Goal: Transaction & Acquisition: Obtain resource

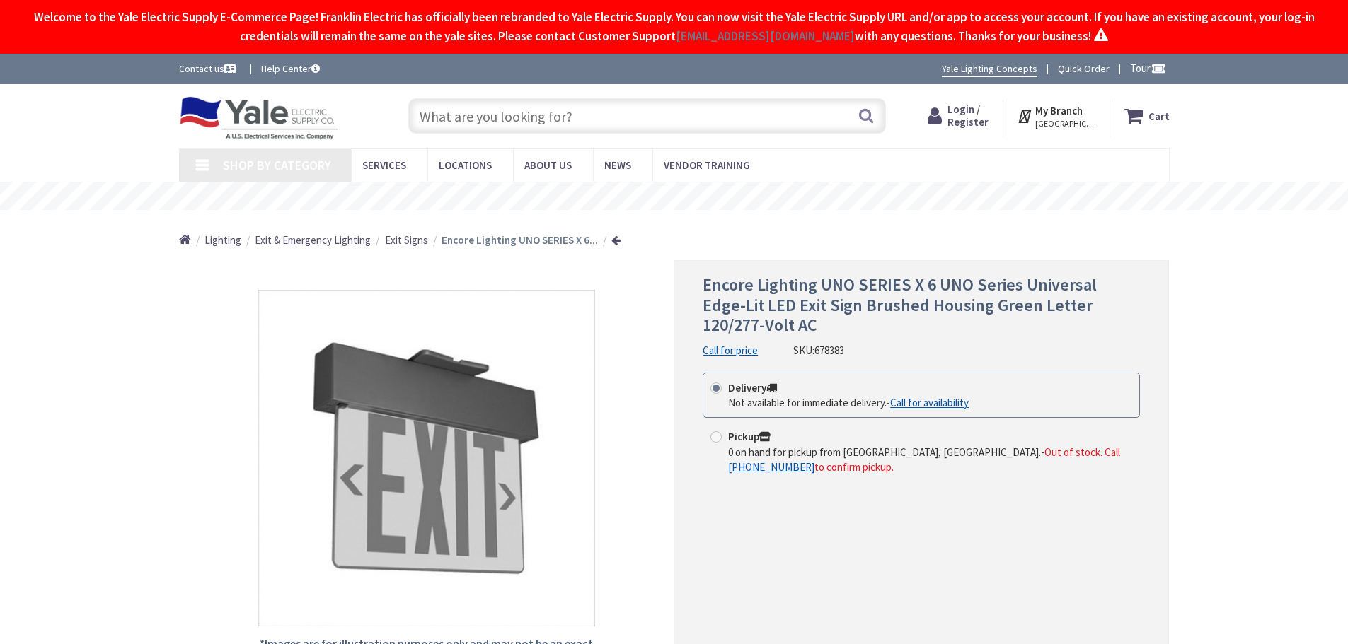
type input "[GEOGRAPHIC_DATA], [GEOGRAPHIC_DATA]"
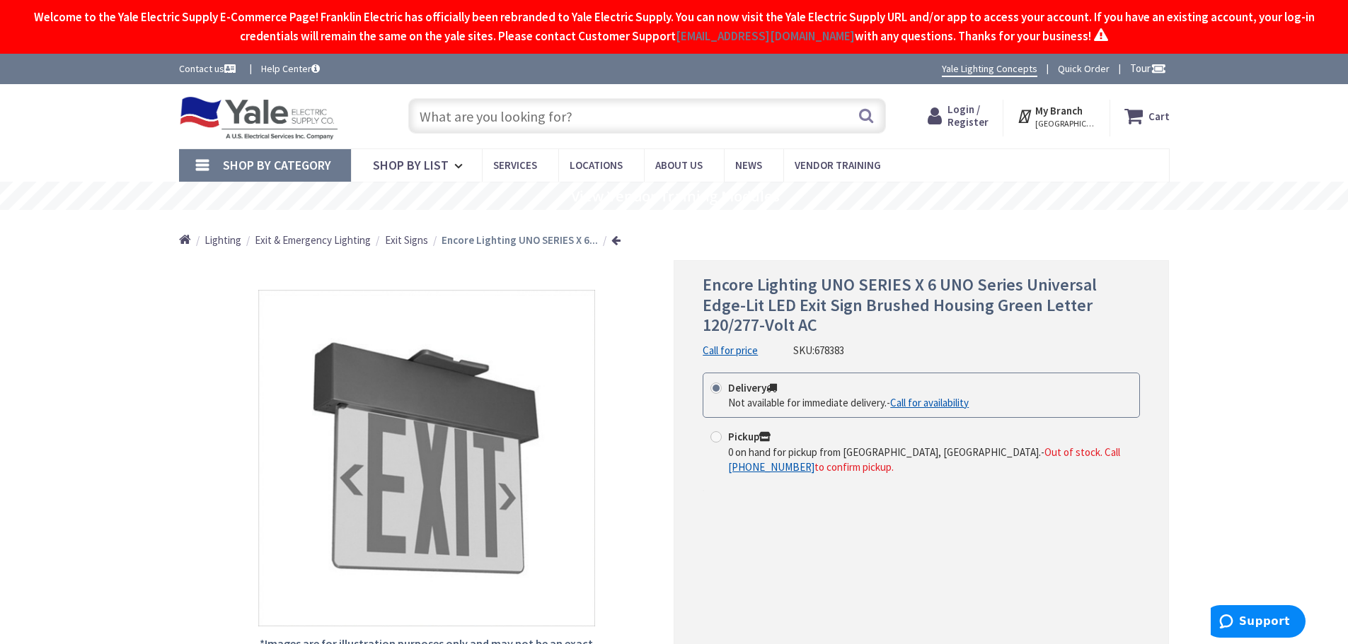
scroll to position [141, 0]
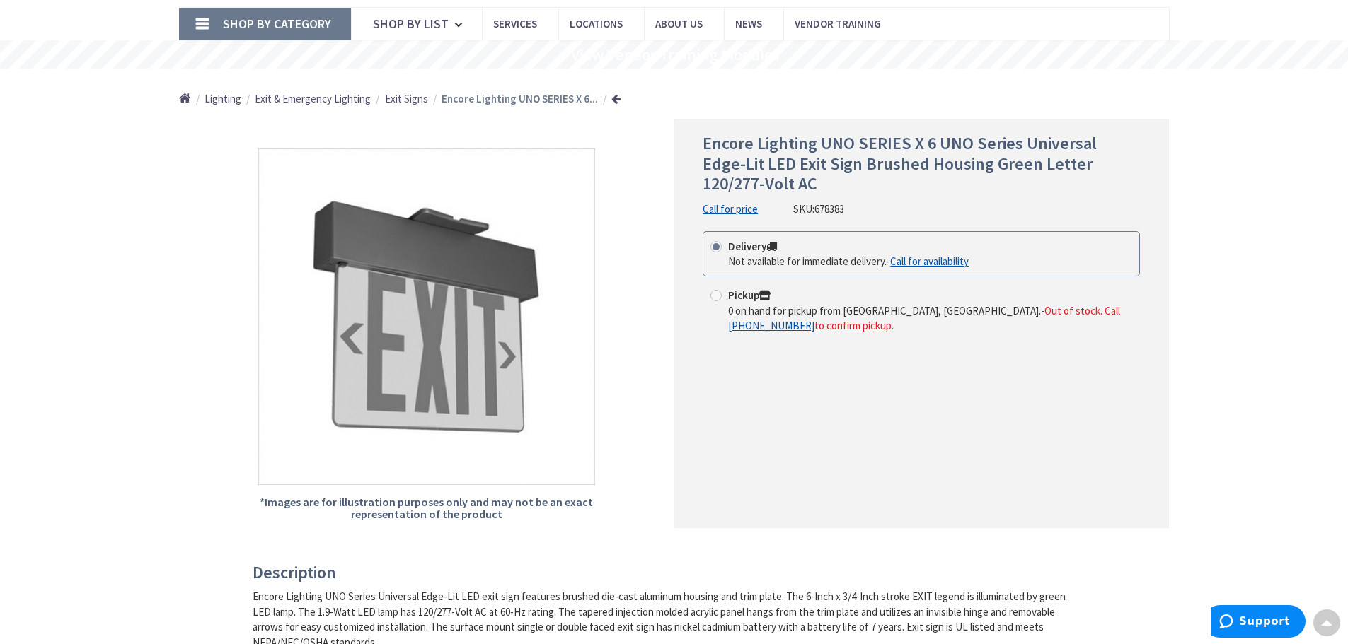
click at [945, 262] on link "Call for availability" at bounding box center [929, 261] width 79 height 15
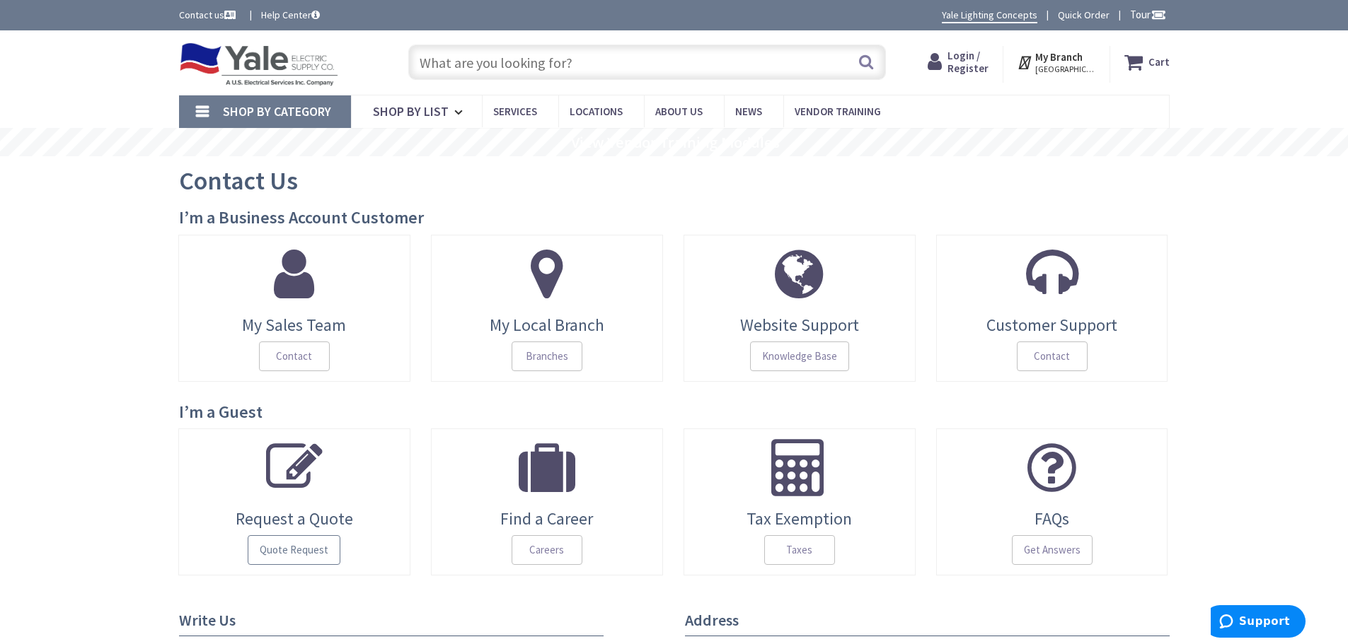
click at [320, 546] on span "Quote Request" at bounding box center [294, 551] width 93 height 30
